Goal: Information Seeking & Learning: Understand process/instructions

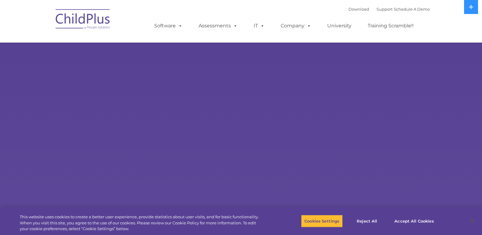
select select "MEDIUM"
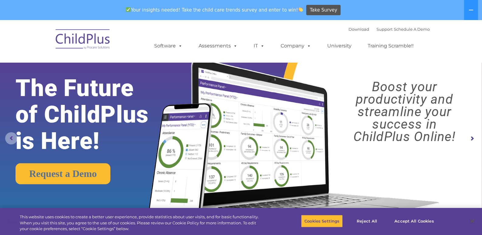
click at [11, 139] on rs-arrow at bounding box center [11, 138] width 12 height 12
click at [410, 219] on button "Accept All Cookies" at bounding box center [414, 221] width 46 height 13
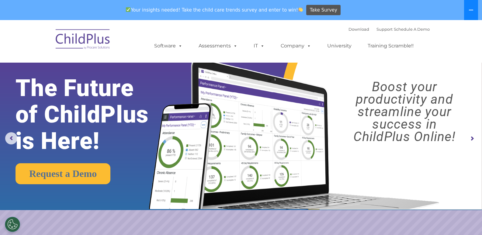
click at [470, 8] on icon at bounding box center [471, 10] width 5 height 5
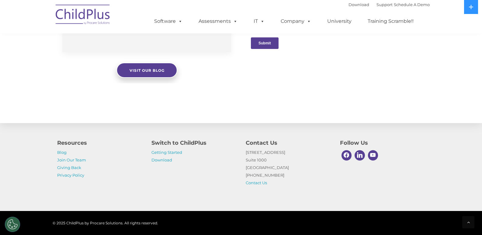
scroll to position [660, 0]
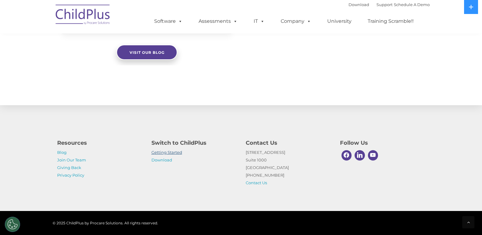
click at [170, 152] on link "Getting Started" at bounding box center [166, 152] width 31 height 5
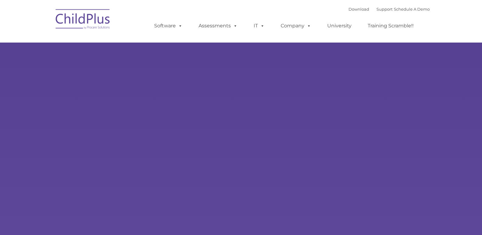
type input ""
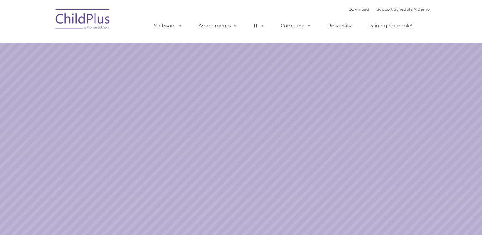
select select "MEDIUM"
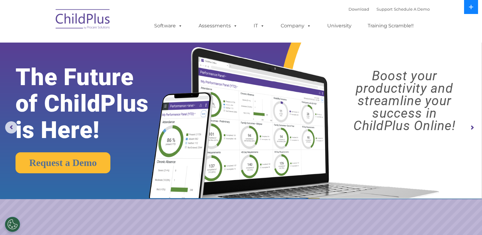
click at [472, 9] on icon at bounding box center [471, 7] width 5 height 5
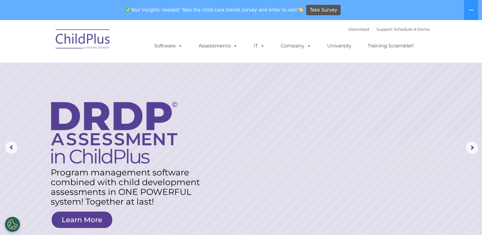
click at [24, 32] on nav "Download Support | Schedule A Demo  MENU MENU Software ChildPlus: The original…" at bounding box center [241, 41] width 482 height 43
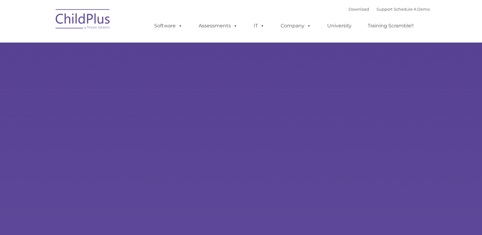
type input ""
